Goal: Task Accomplishment & Management: Use online tool/utility

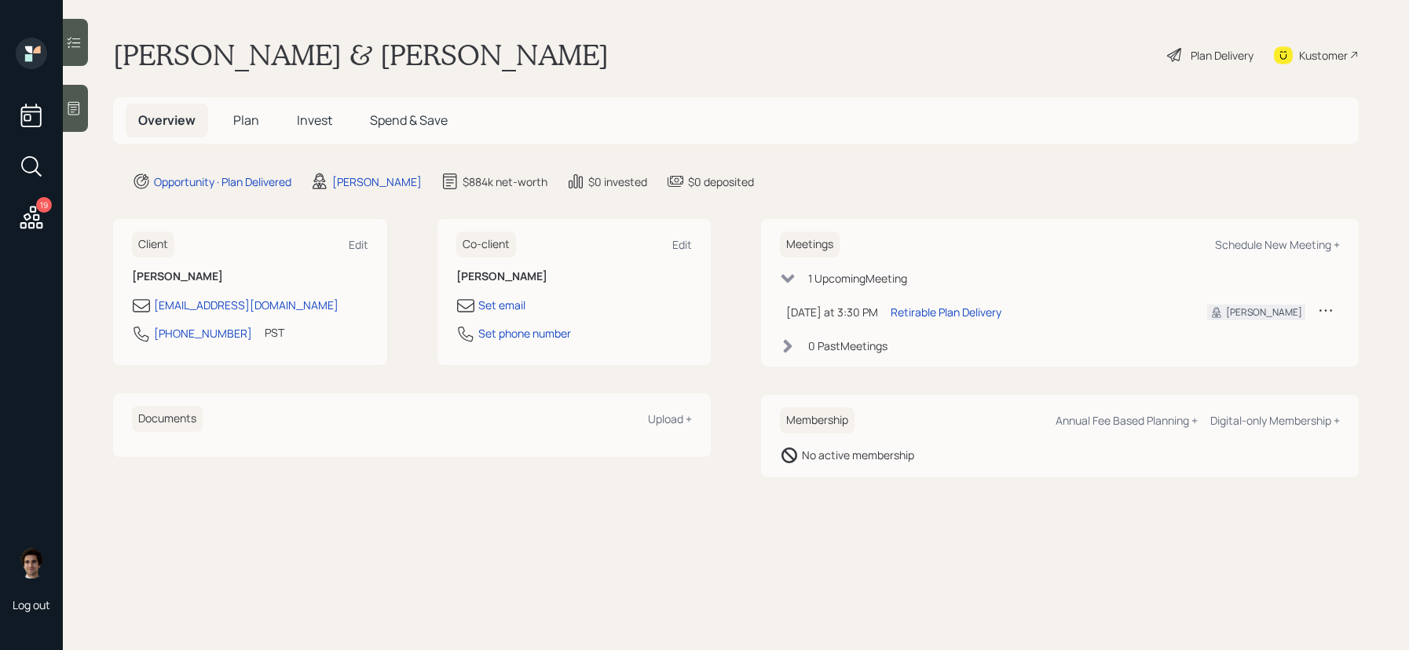
click at [1193, 64] on div "Plan Delivery" at bounding box center [1210, 55] width 90 height 35
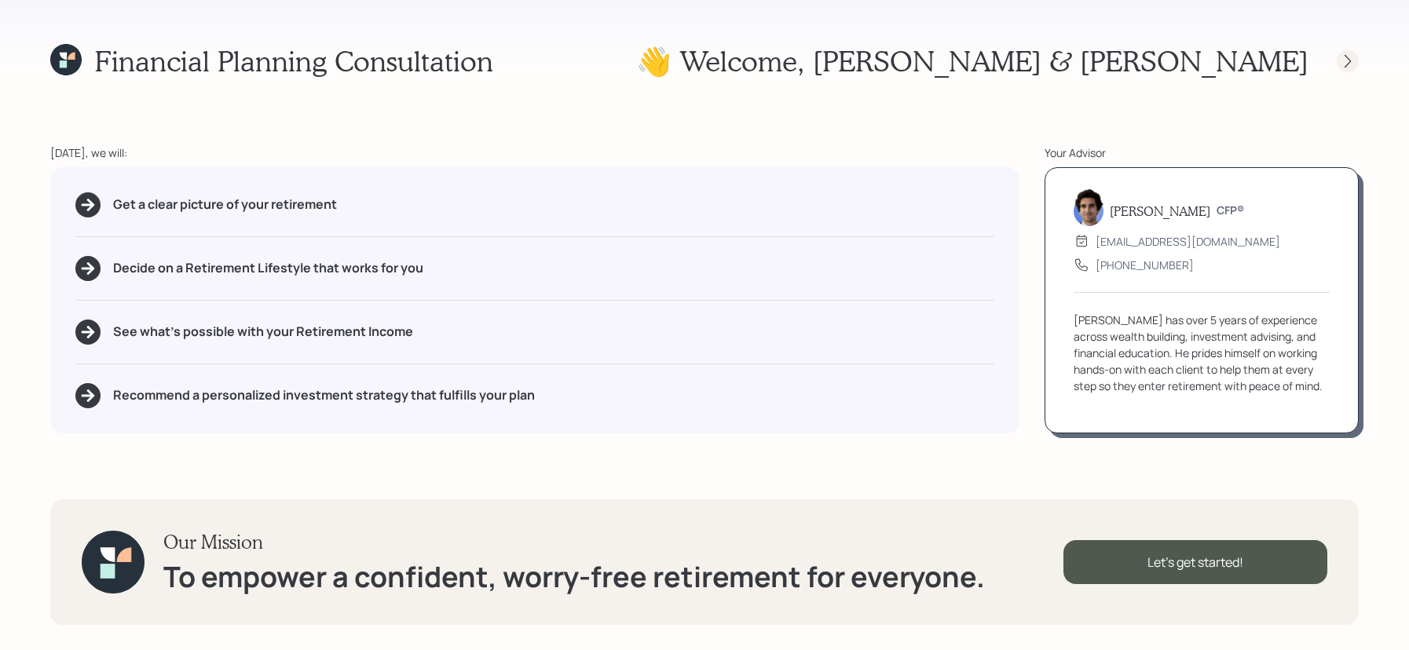
click at [1348, 66] on icon at bounding box center [1348, 61] width 16 height 16
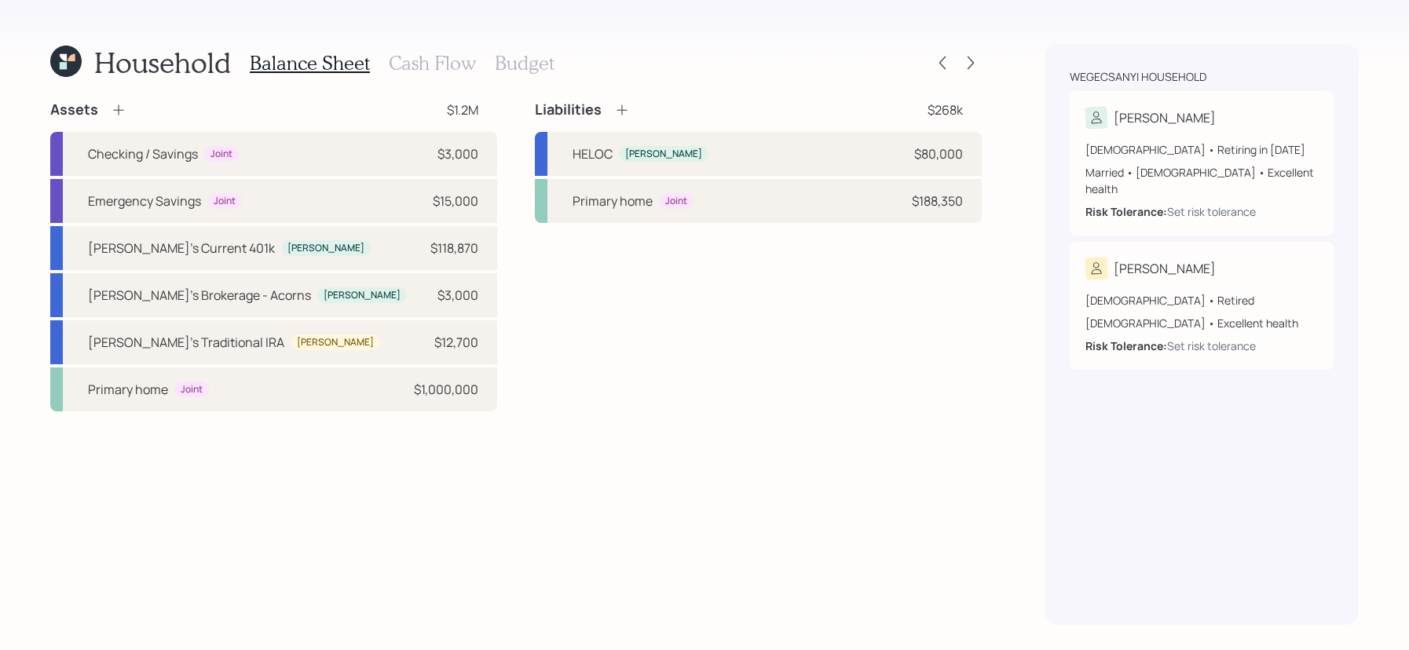
click at [960, 72] on div at bounding box center [971, 63] width 22 height 22
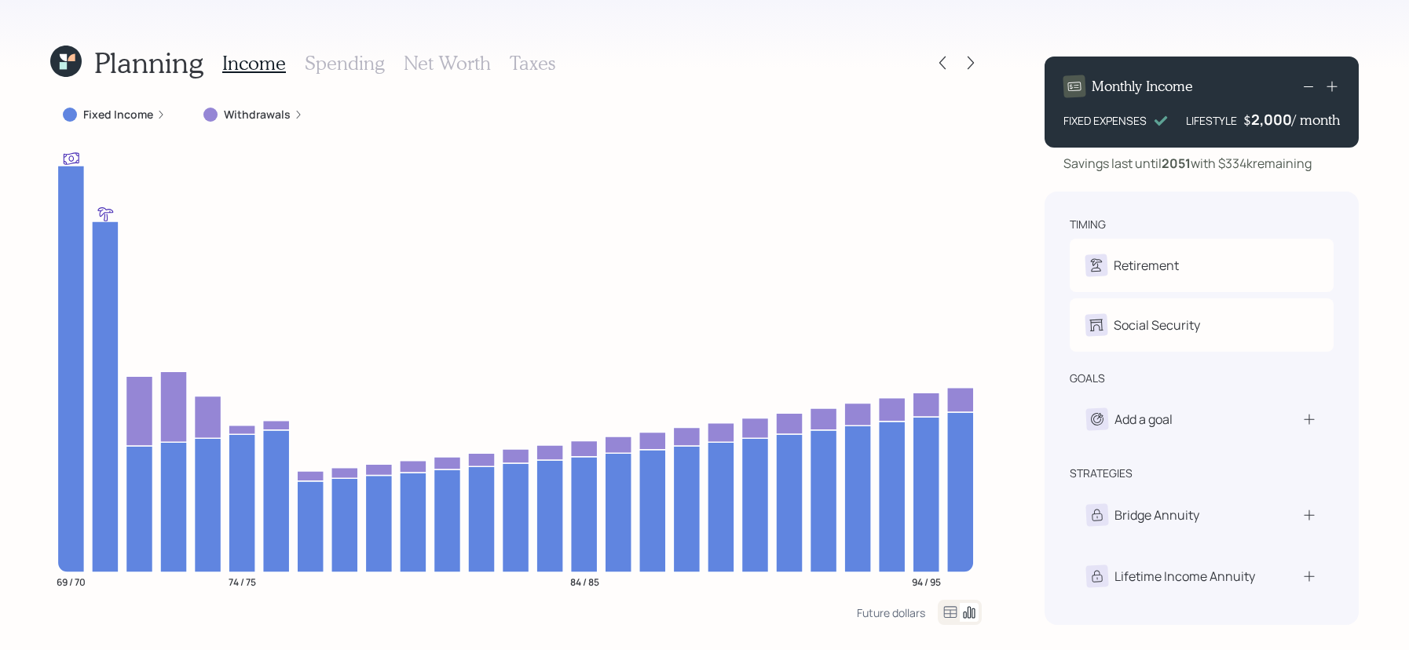
click at [330, 52] on h3 "Spending" at bounding box center [345, 63] width 80 height 23
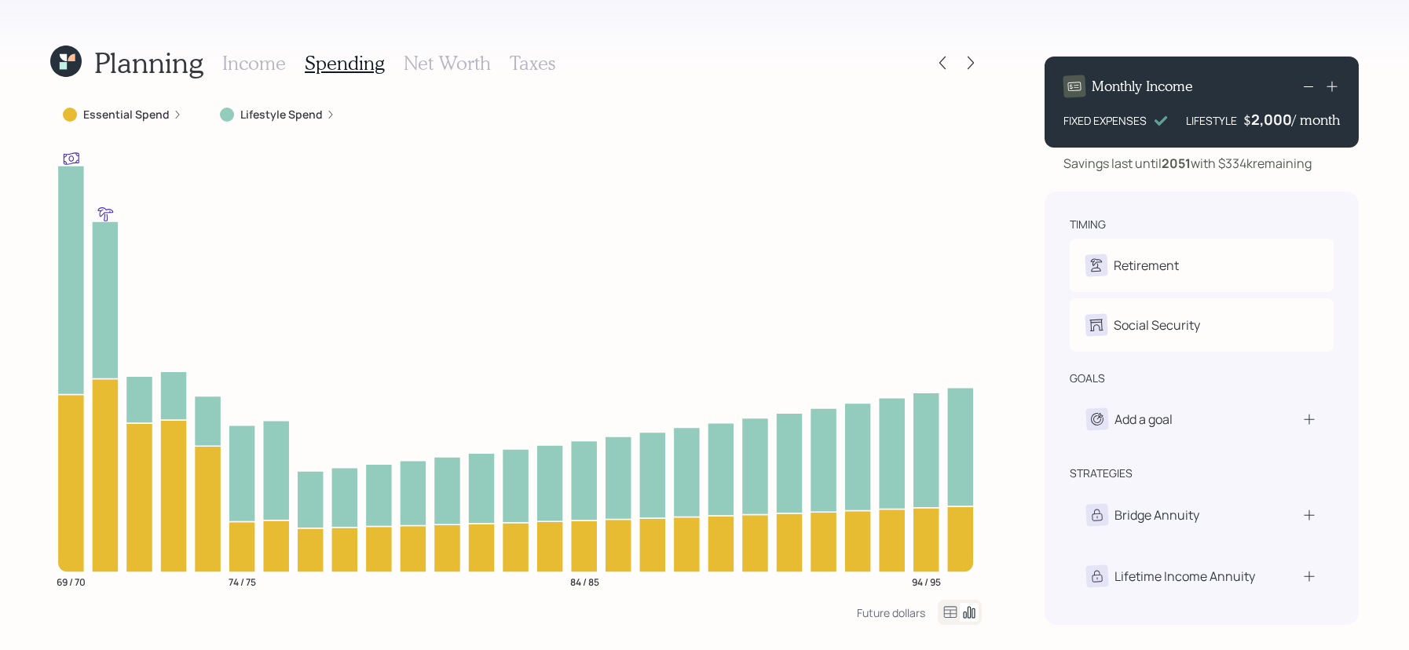
click at [957, 611] on icon at bounding box center [950, 612] width 19 height 19
